Goal: Information Seeking & Learning: Learn about a topic

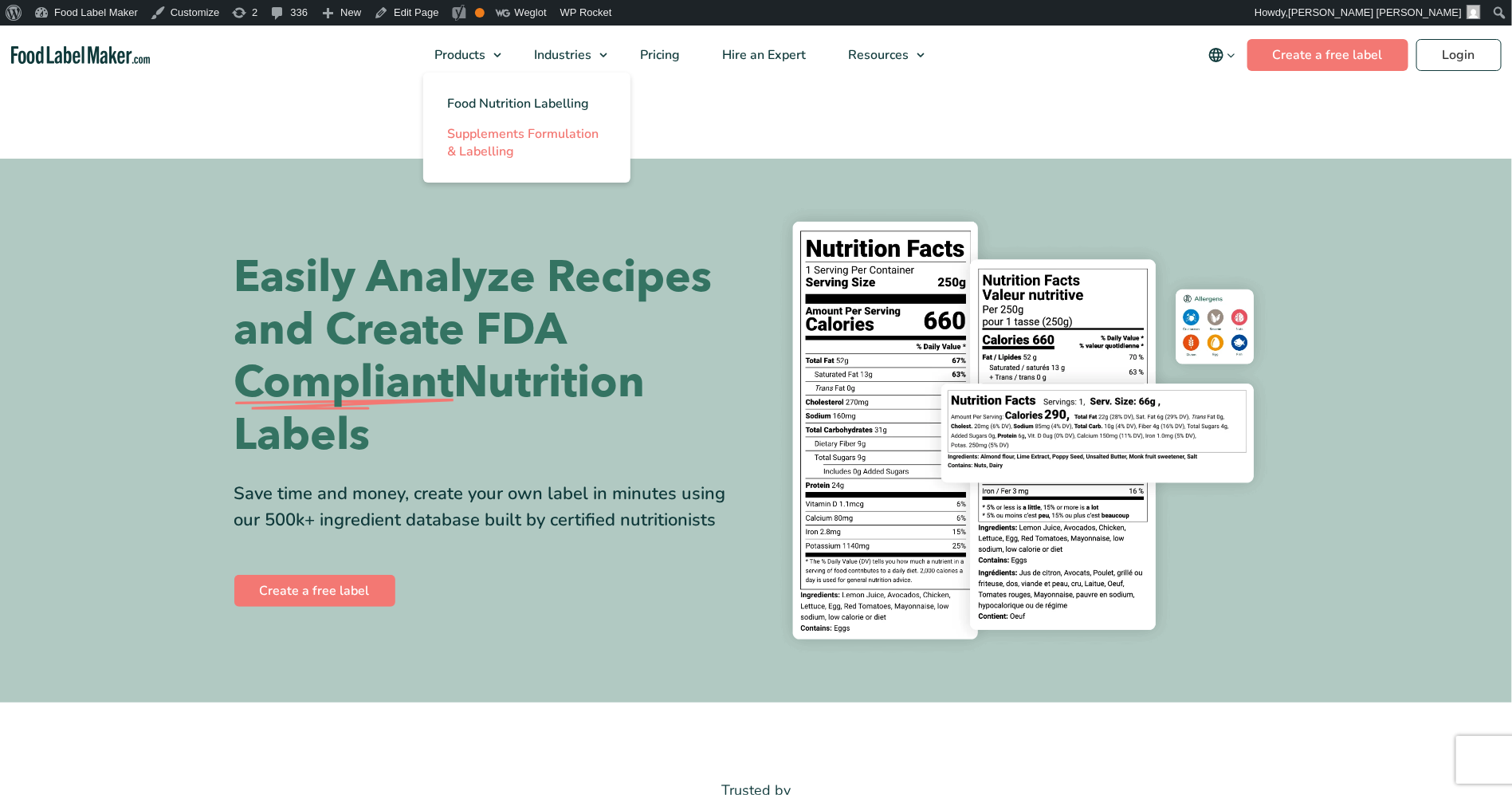
click at [482, 150] on span "Supplements Formulation & Labelling" at bounding box center [522, 143] width 152 height 35
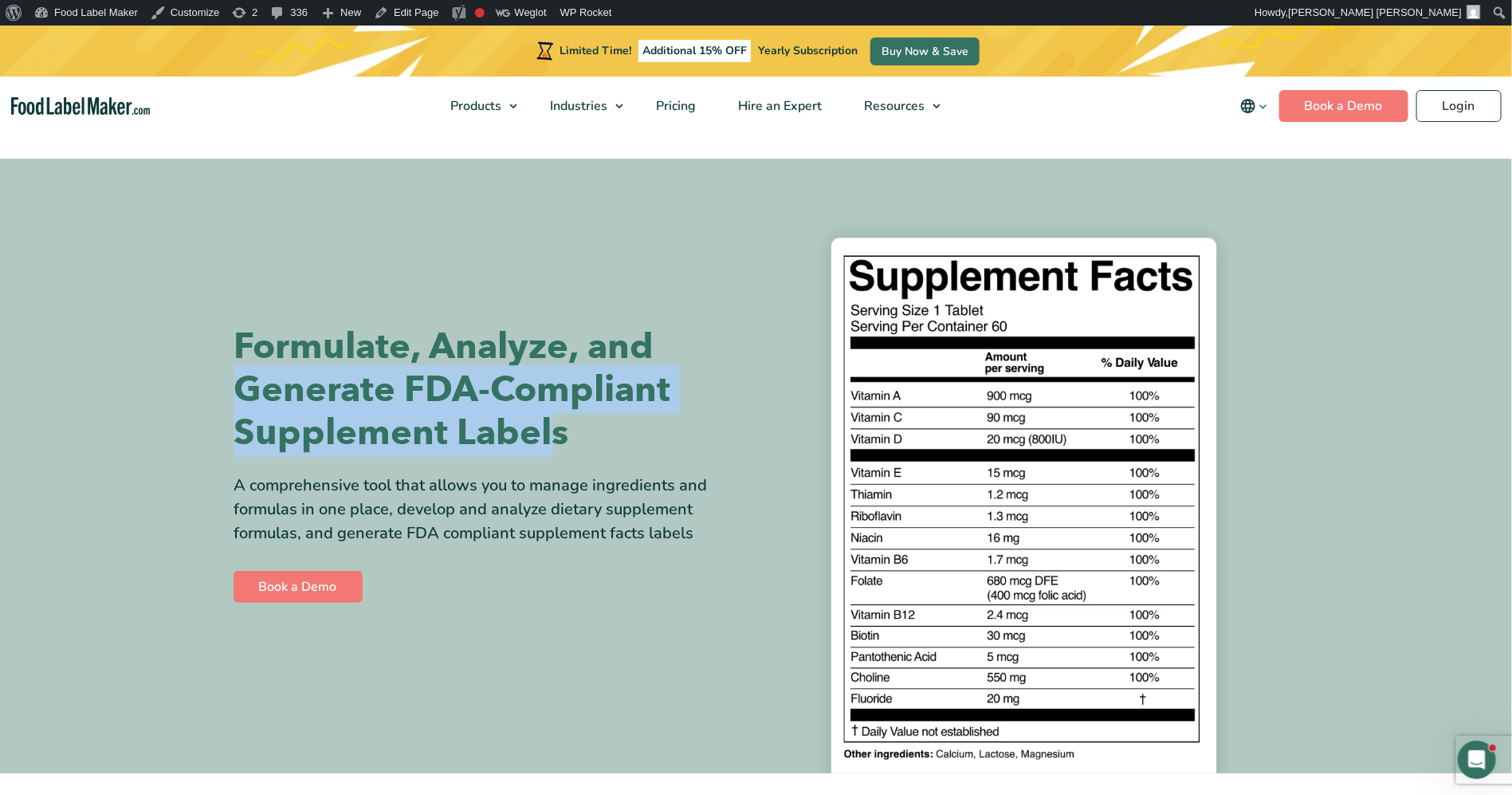
drag, startPoint x: 549, startPoint y: 431, endPoint x: 244, endPoint y: 402, distance: 306.4
click at [244, 402] on h1 "Formulate, Analyze, and Generate FDA-Compliant Supplement Labels" at bounding box center [490, 390] width 510 height 129
click at [562, 407] on h1 "Formulate, Analyze, and Generate FDA-Compliant Supplement Labels" at bounding box center [490, 390] width 510 height 129
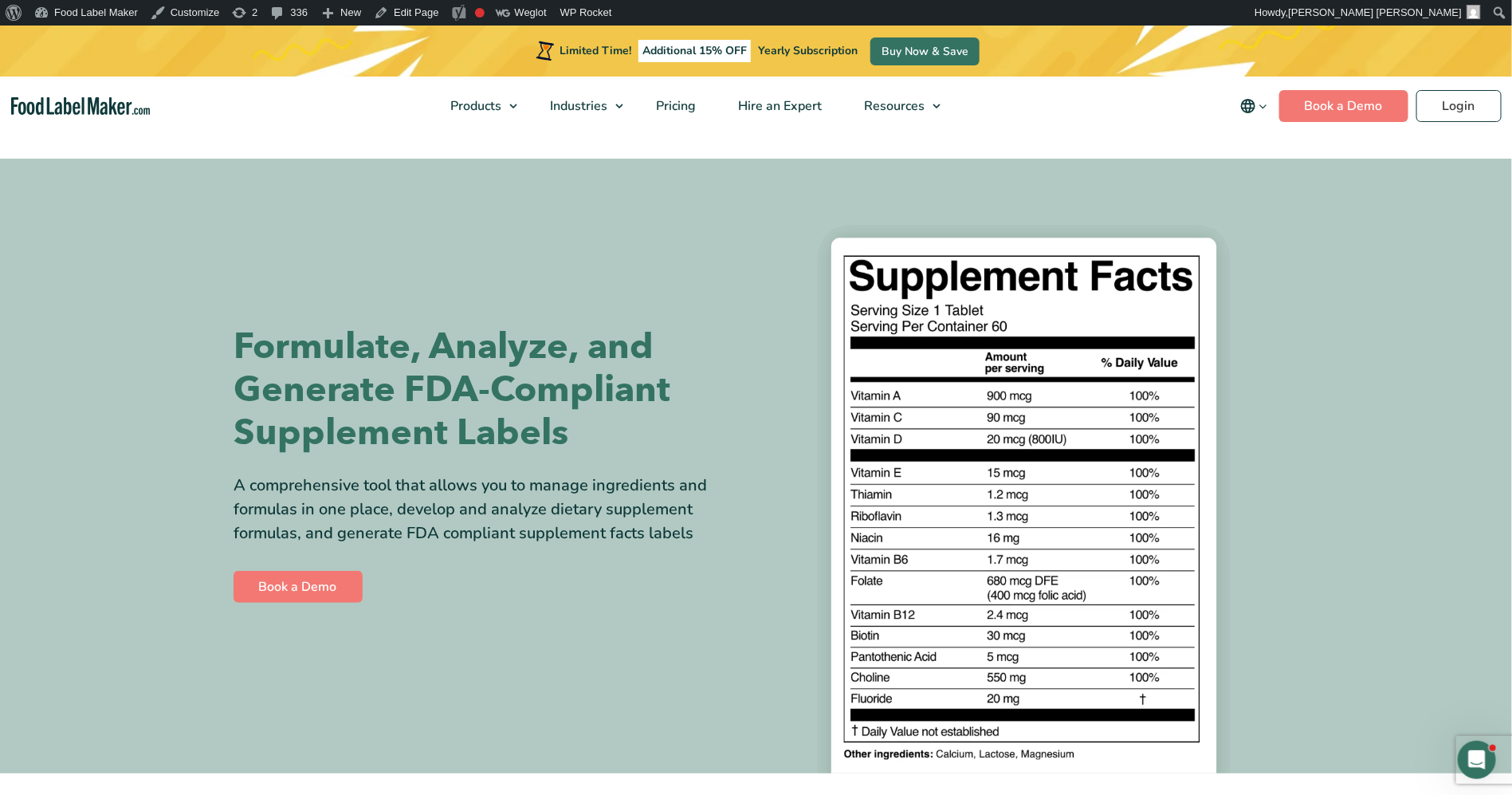
click at [567, 427] on h1 "Formulate, Analyze, and Generate FDA-Compliant Supplement Labels" at bounding box center [490, 390] width 510 height 129
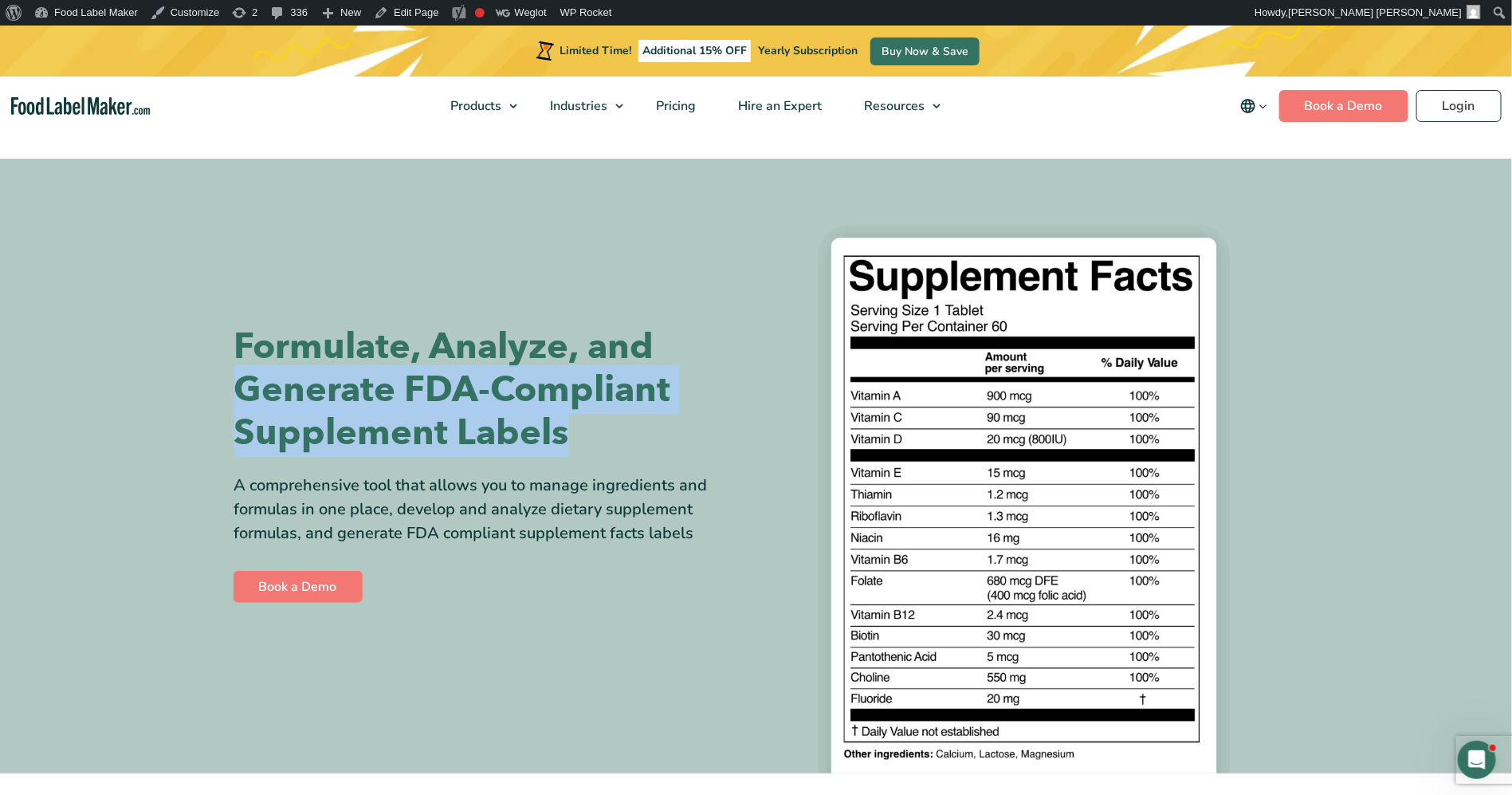
drag, startPoint x: 591, startPoint y: 436, endPoint x: 210, endPoint y: 400, distance: 382.7
click at [210, 400] on section "Formulate, Analyze, and Generate FDA-Compliant Supplement Labels A comprehensiv…" at bounding box center [756, 466] width 1512 height 615
copy h1 "Generate FDA-Compliant Supplement Labels"
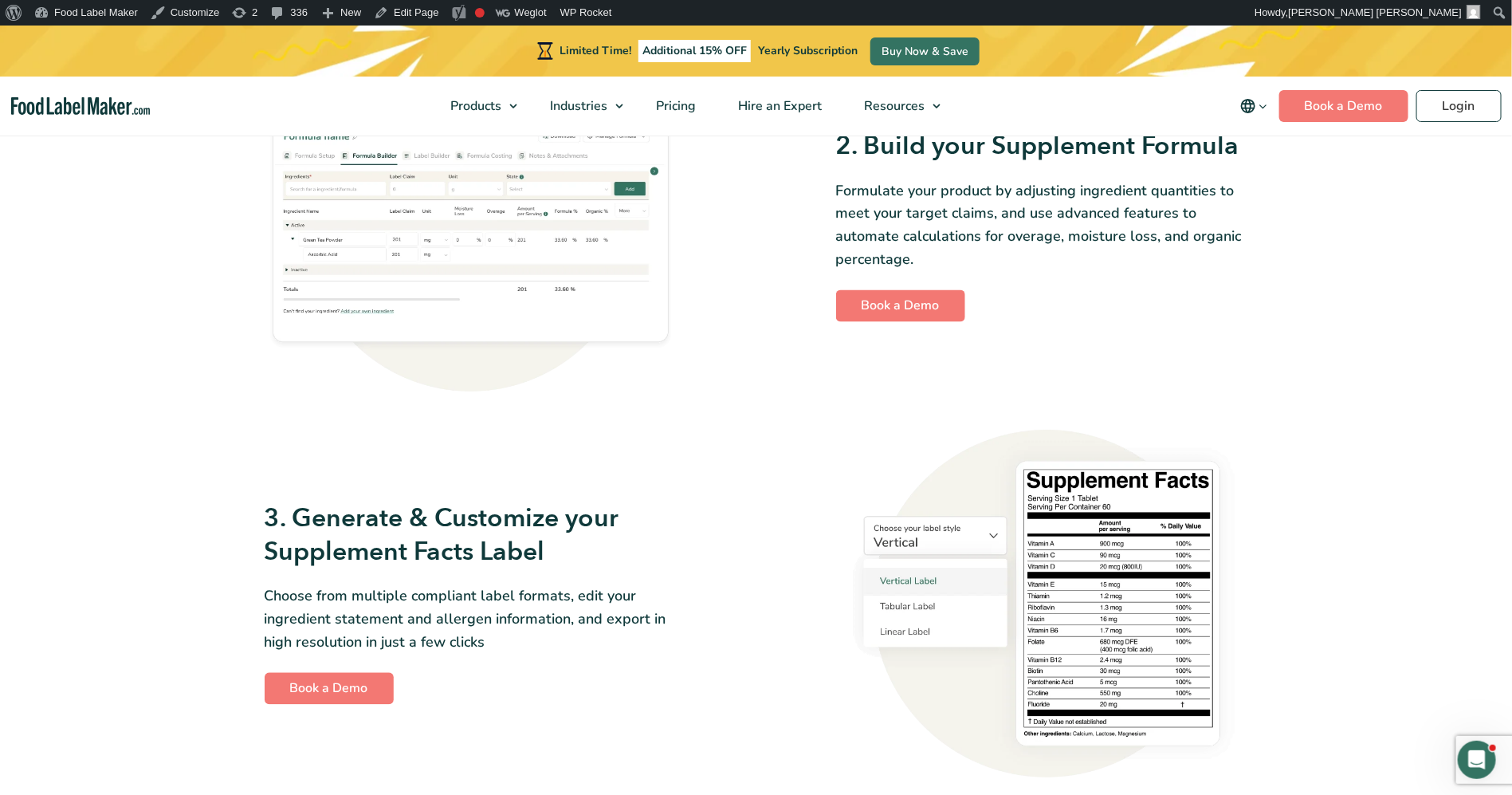
scroll to position [1196, 0]
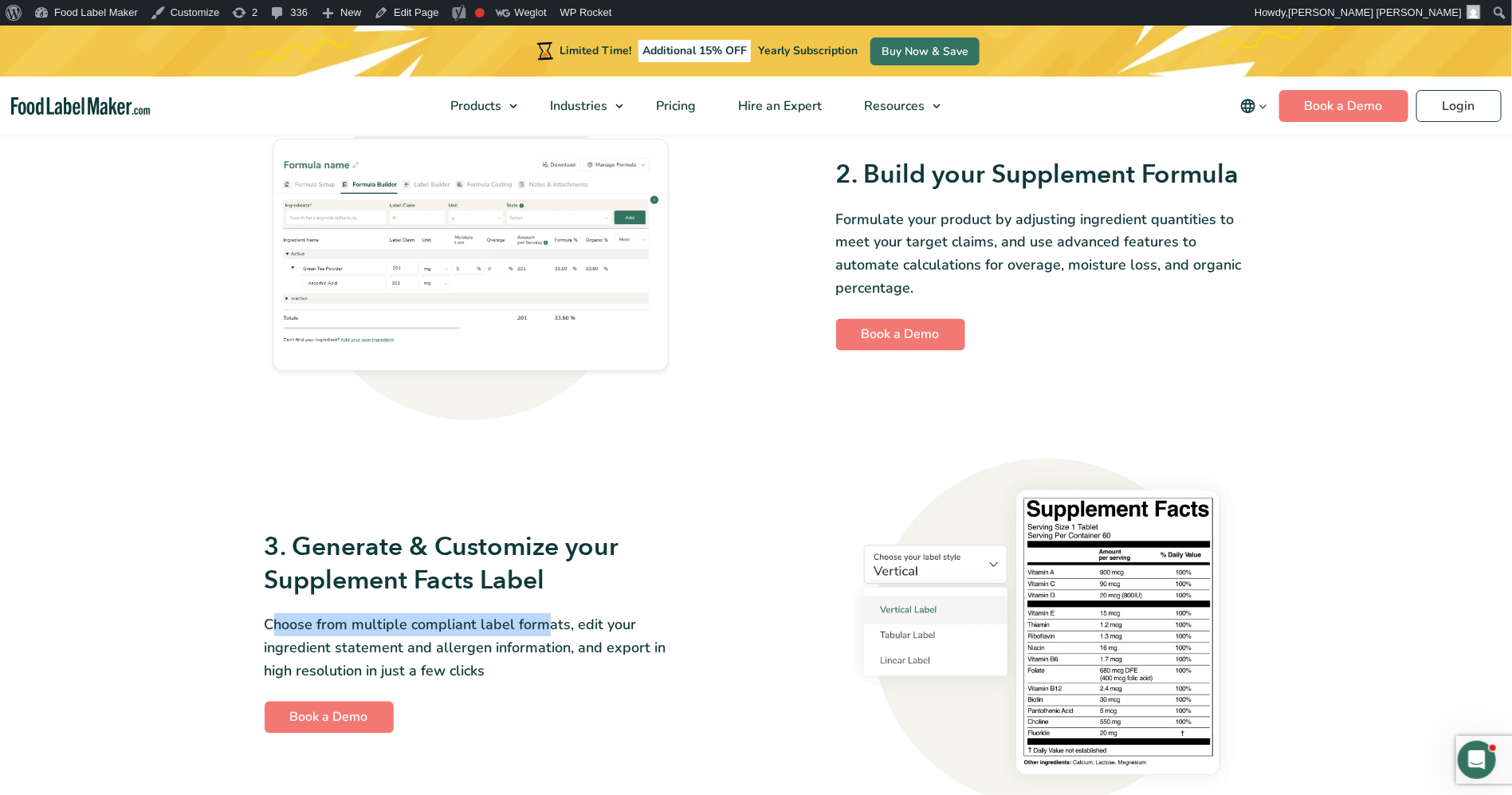
drag, startPoint x: 271, startPoint y: 626, endPoint x: 547, endPoint y: 624, distance: 276.0
click at [547, 624] on p "Choose from multiple compliant label formats, edit your ingredient statement an…" at bounding box center [471, 648] width 412 height 69
click at [559, 663] on p "Choose from multiple compliant label formats, edit your ingredient statement an…" at bounding box center [471, 648] width 412 height 69
drag, startPoint x: 566, startPoint y: 624, endPoint x: 253, endPoint y: 625, distance: 313.0
click at [253, 625] on section "How it Works? 1. Add your dietary Ingredients Enter your dietary ingredients al…" at bounding box center [756, 435] width 1512 height 1601
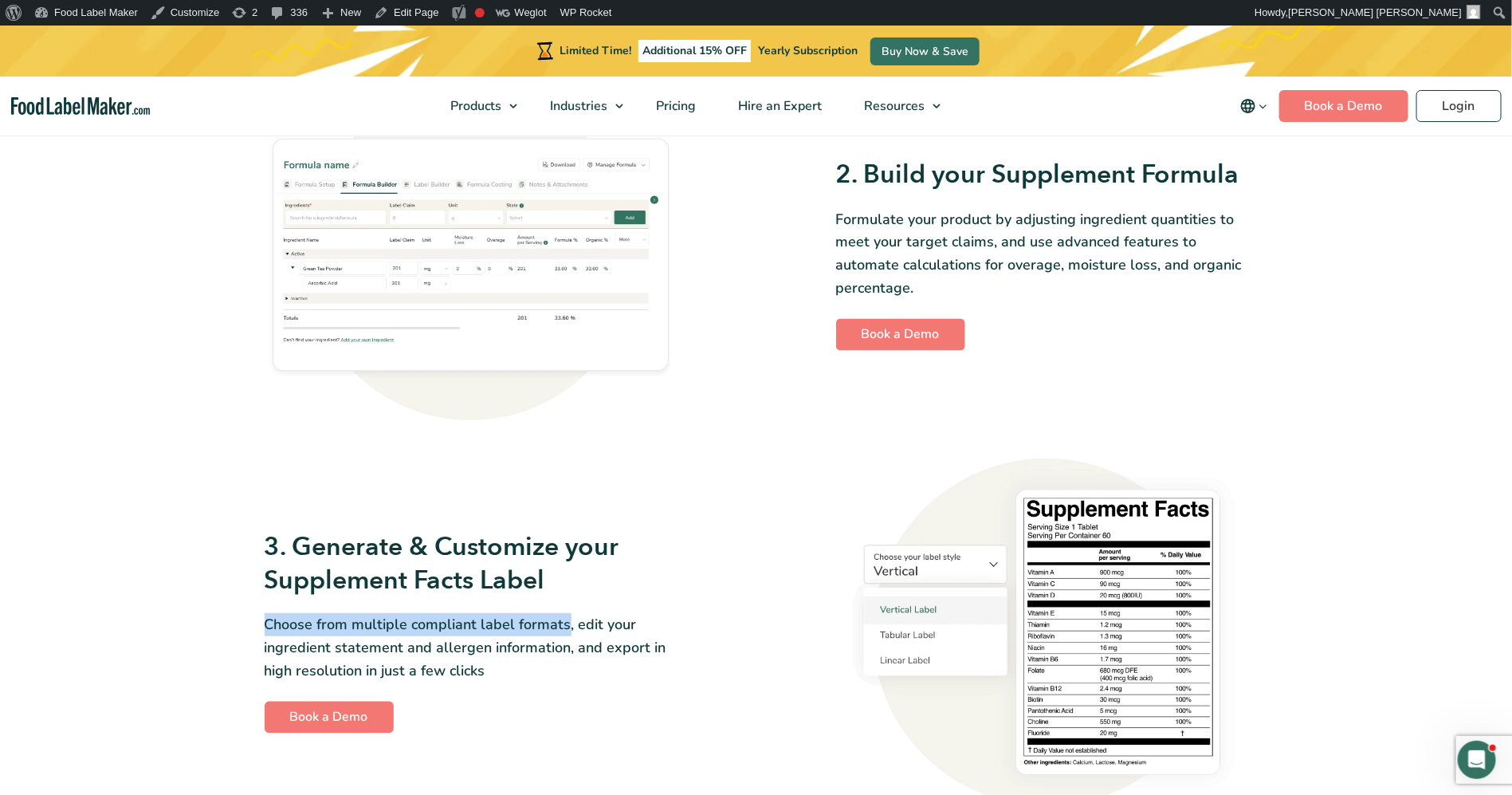
copy p "Choose from multiple compliant label formats"
